Goal: Find specific page/section: Find specific page/section

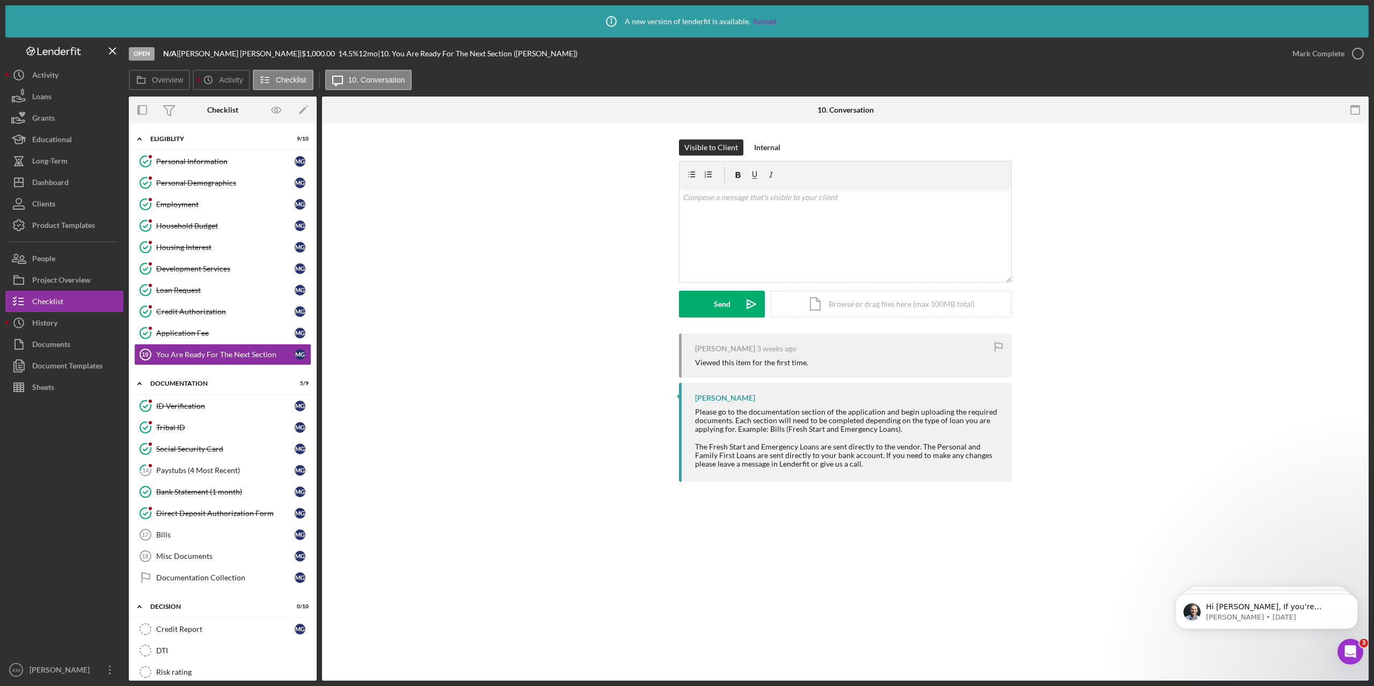
scroll to position [290, 0]
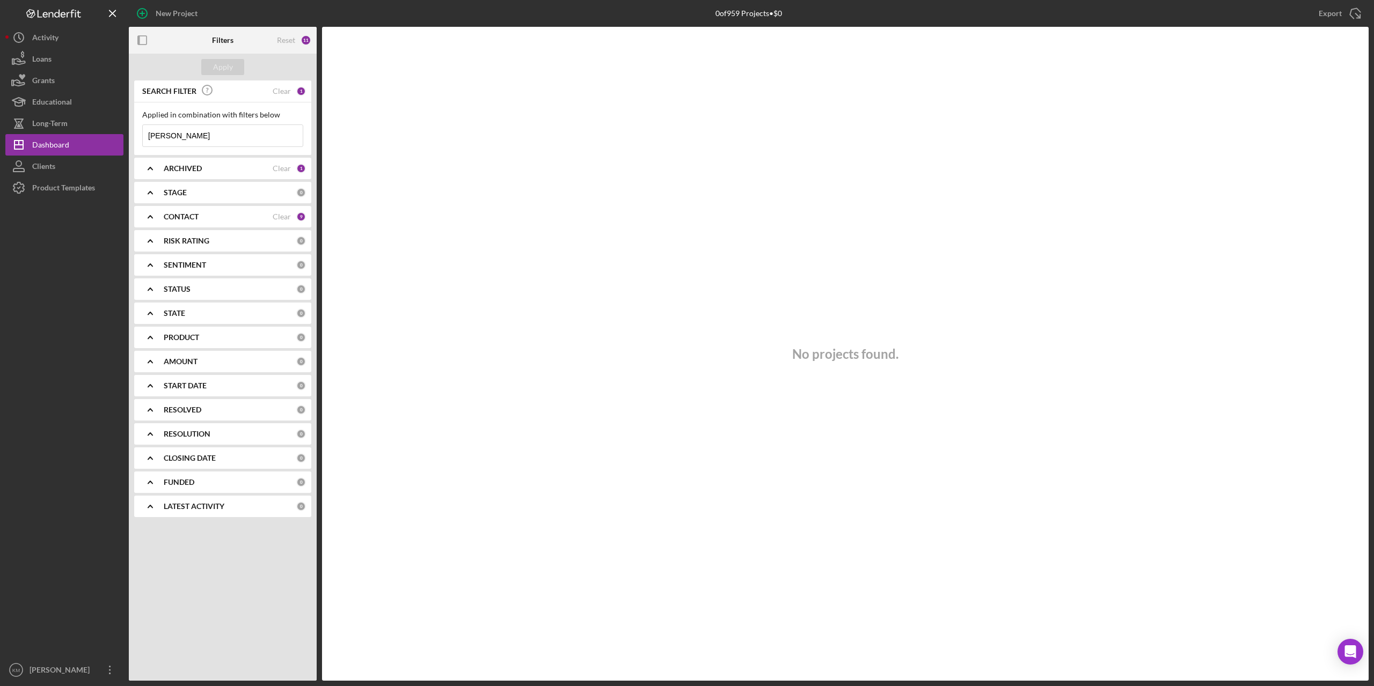
click at [187, 138] on input "[PERSON_NAME]" at bounding box center [223, 135] width 160 height 21
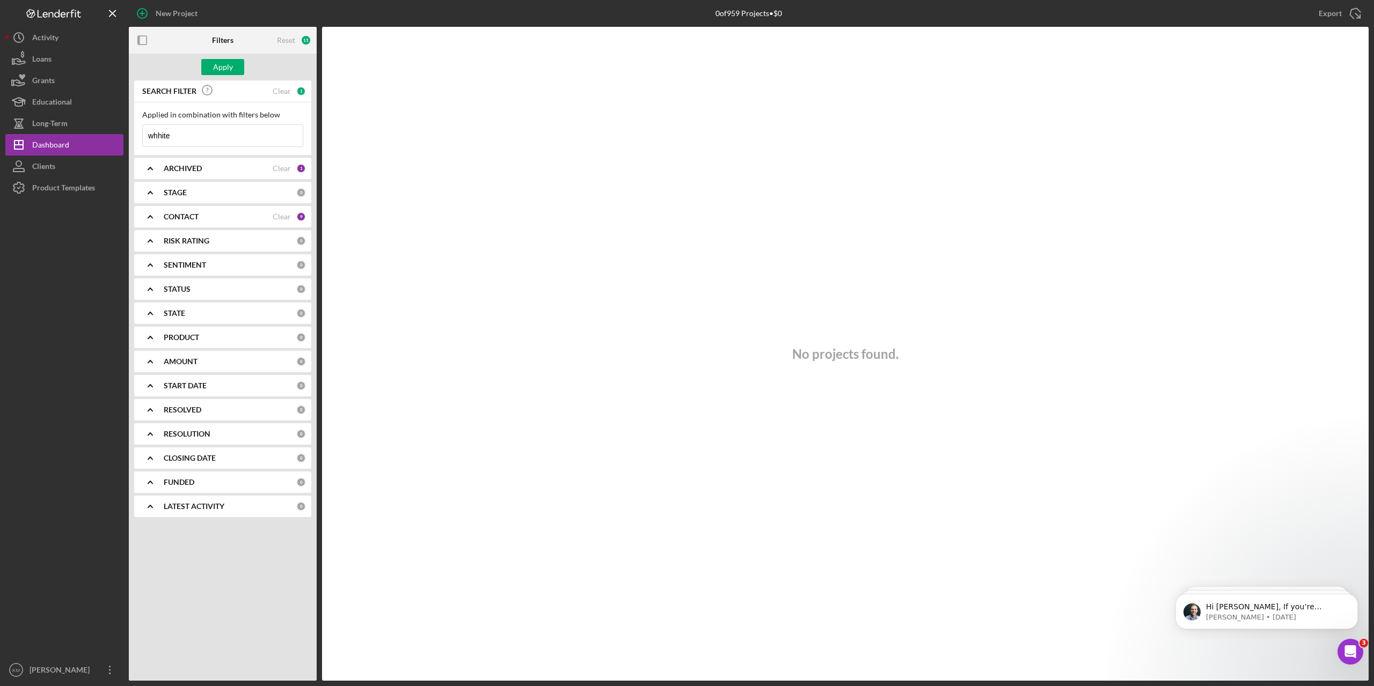
drag, startPoint x: 185, startPoint y: 141, endPoint x: 124, endPoint y: 131, distance: 61.4
click at [124, 133] on div "New Project 0 of 959 Projects • $0 [PERSON_NAME] Export Icon/Export Filters Res…" at bounding box center [686, 340] width 1363 height 681
click at [190, 135] on input "white" at bounding box center [223, 135] width 160 height 21
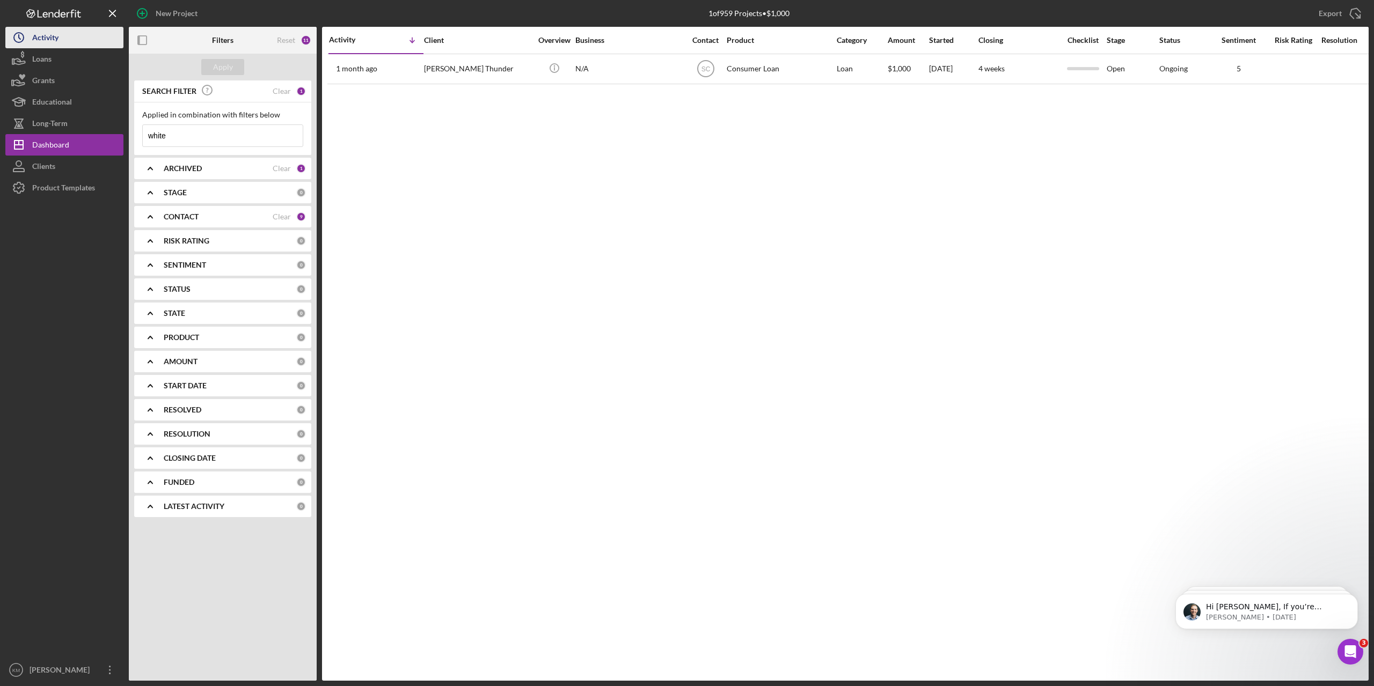
type input "white"
click at [39, 37] on div "Activity" at bounding box center [45, 39] width 26 height 24
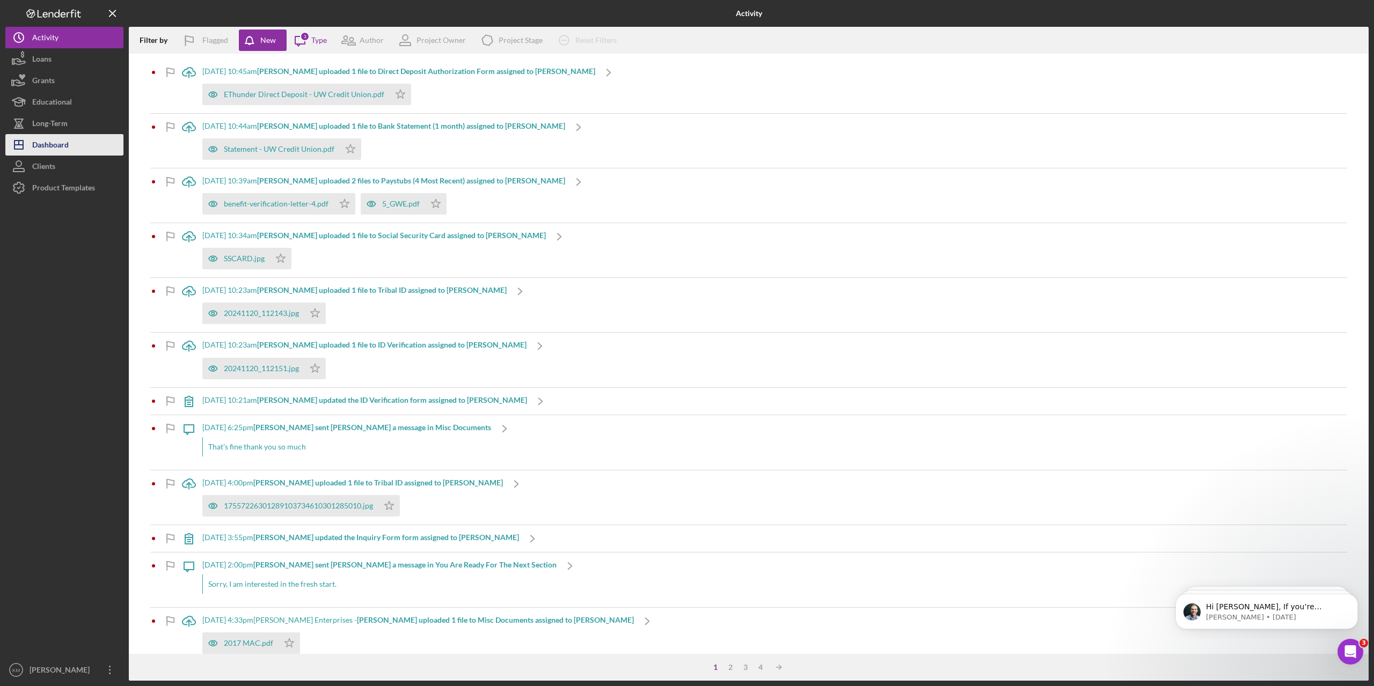
click at [50, 146] on div "Dashboard" at bounding box center [50, 146] width 36 height 24
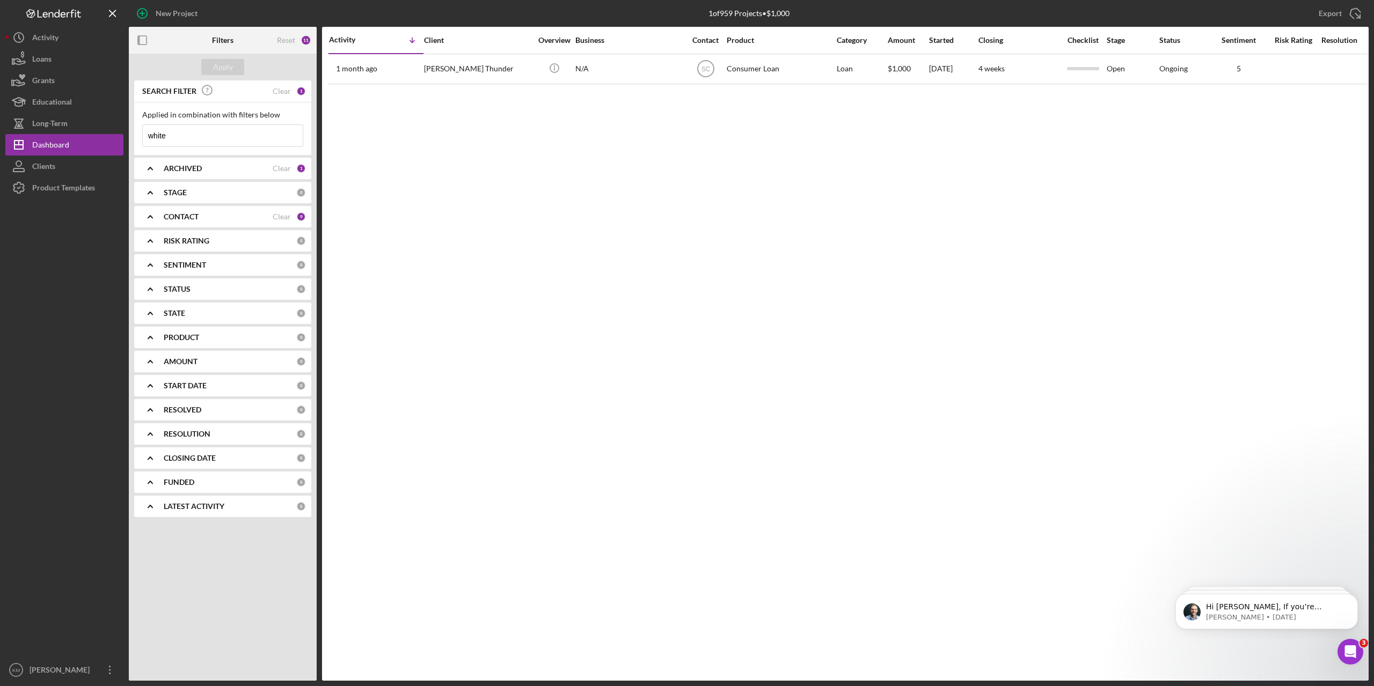
click at [202, 131] on input "white" at bounding box center [223, 135] width 160 height 21
click at [276, 168] on div "Clear" at bounding box center [282, 168] width 18 height 9
click at [180, 215] on b "CONTACT" at bounding box center [181, 216] width 35 height 9
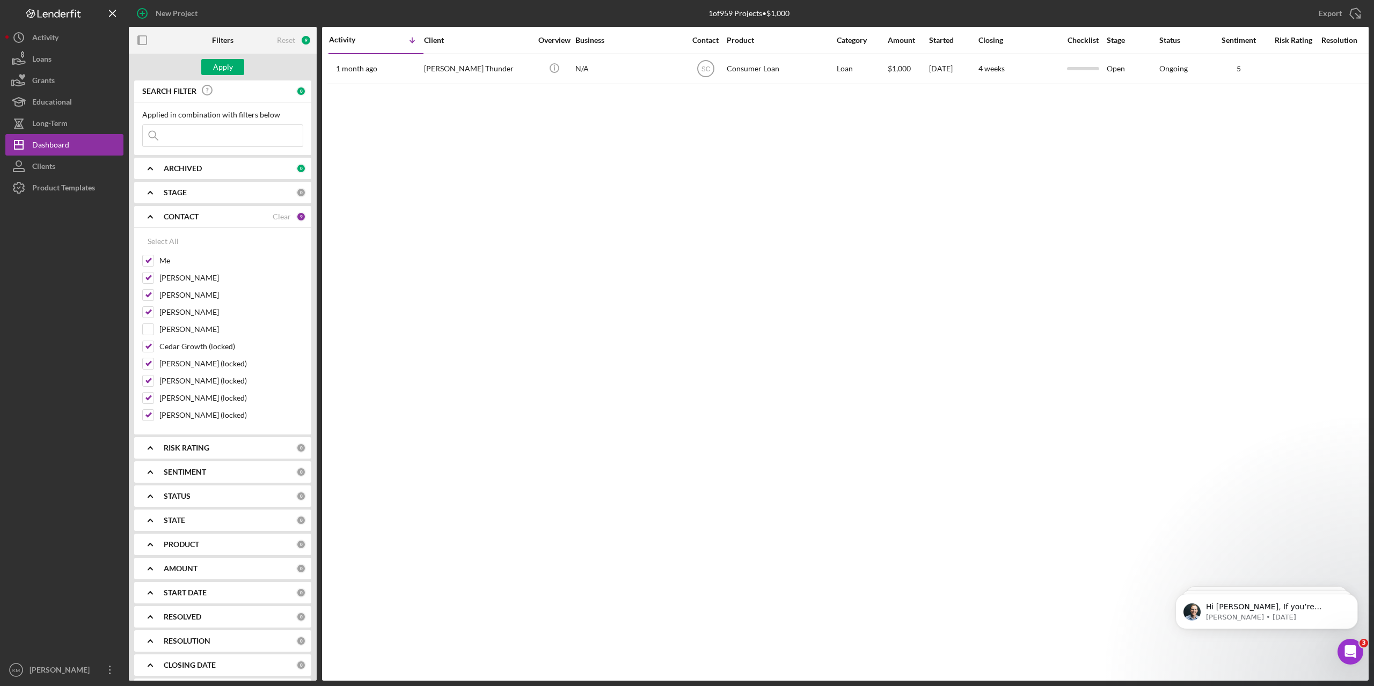
click at [221, 143] on input at bounding box center [223, 135] width 160 height 21
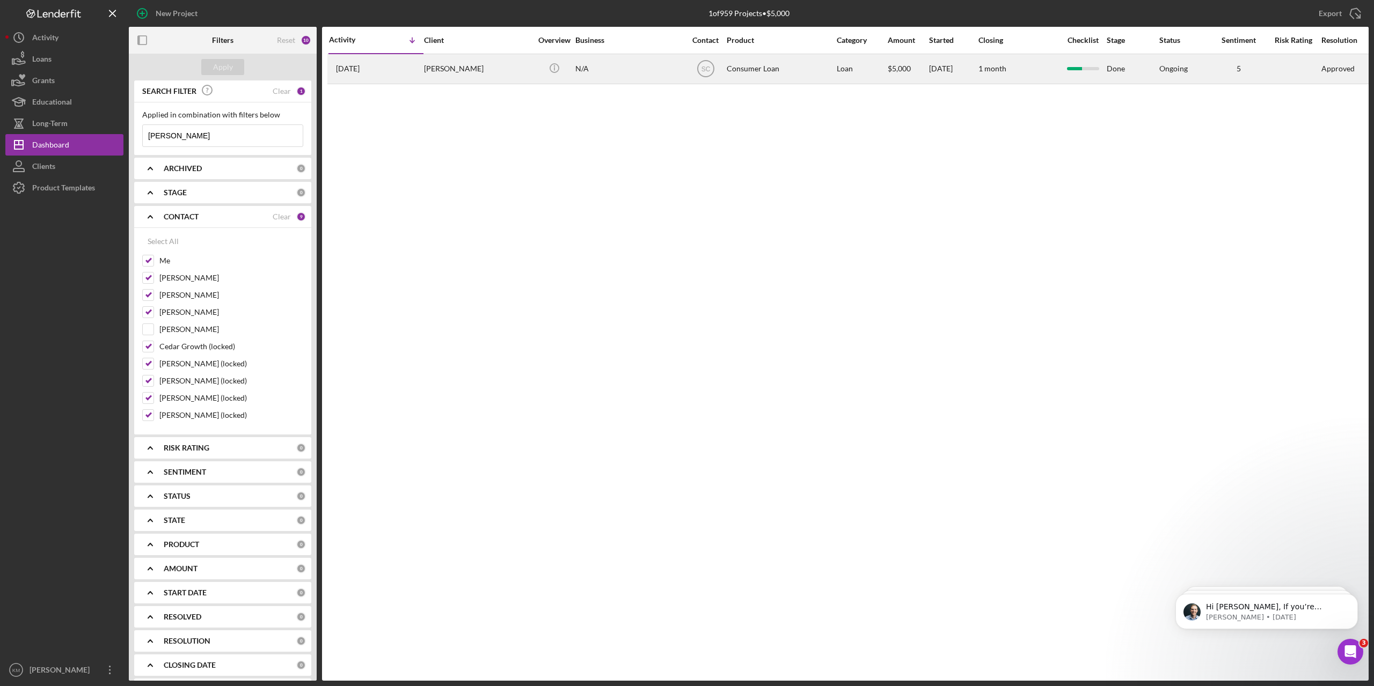
type input "[PERSON_NAME]"
click at [446, 69] on div "[PERSON_NAME]" at bounding box center [477, 69] width 107 height 28
